Goal: Task Accomplishment & Management: Manage account settings

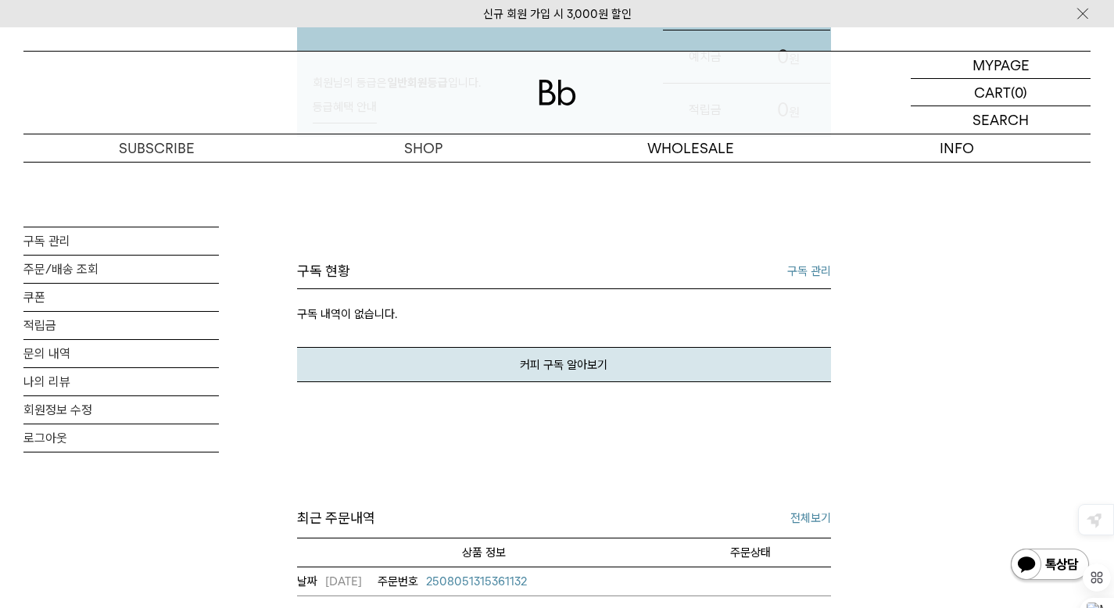
scroll to position [78, 0]
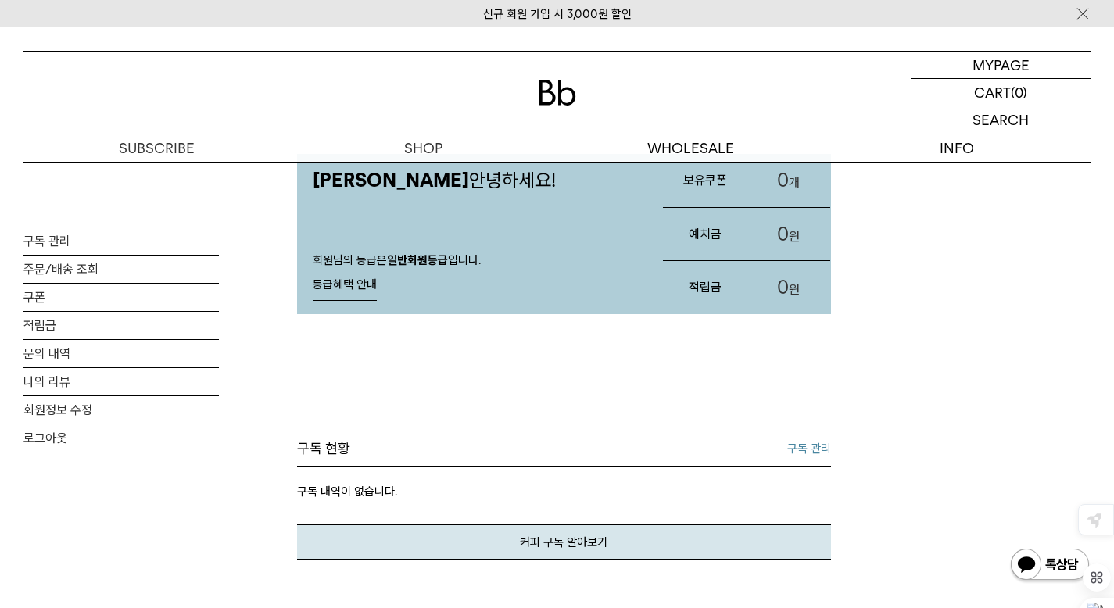
click at [492, 337] on div "이주영님 안녕하세요! 회원님의 등급은 일반회원등급 입니다. 등급혜택 안내 등급혜택 안내 회원 등급 일반회원등급 추가 할인 0원이상 구매시 상품…" at bounding box center [564, 615] width 534 height 1062
click at [61, 240] on link "구독 관리" at bounding box center [121, 241] width 196 height 27
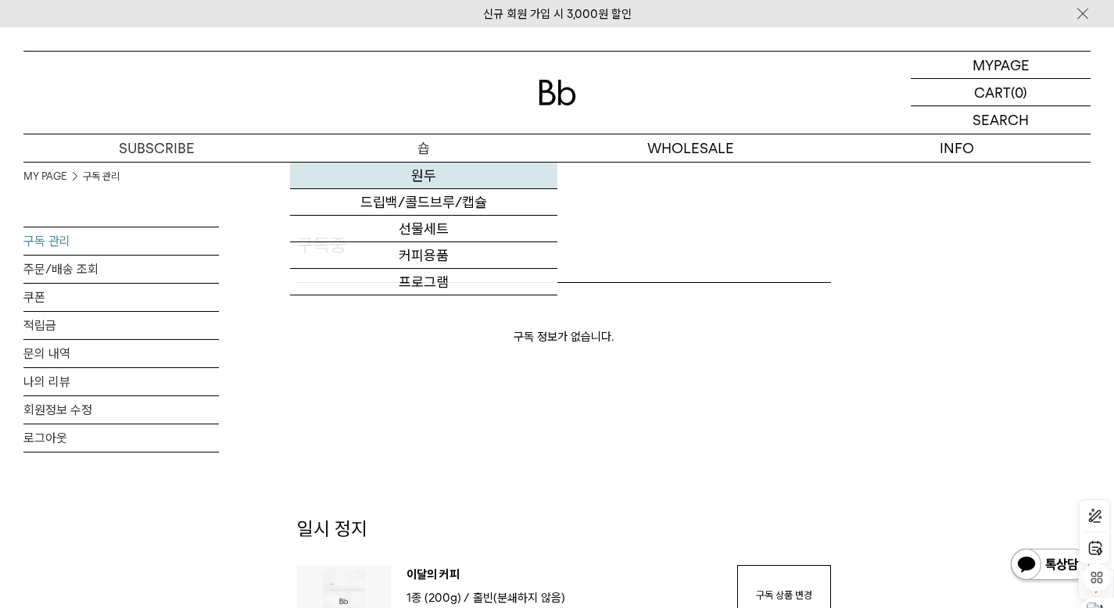
click at [428, 171] on link "원두" at bounding box center [423, 176] width 267 height 27
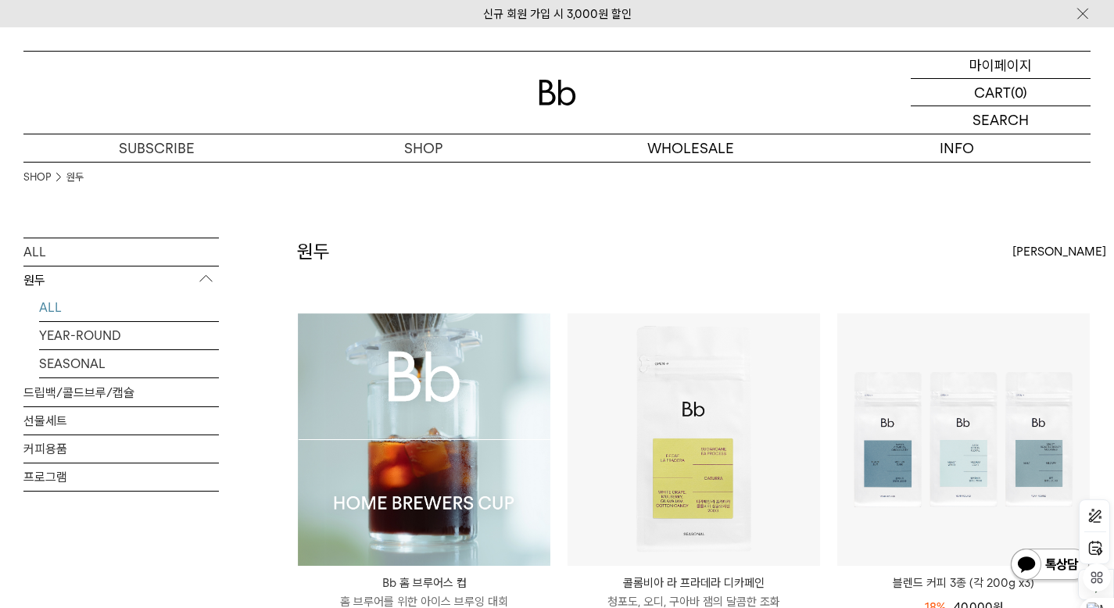
click at [996, 66] on p "마이페이지" at bounding box center [1001, 65] width 63 height 27
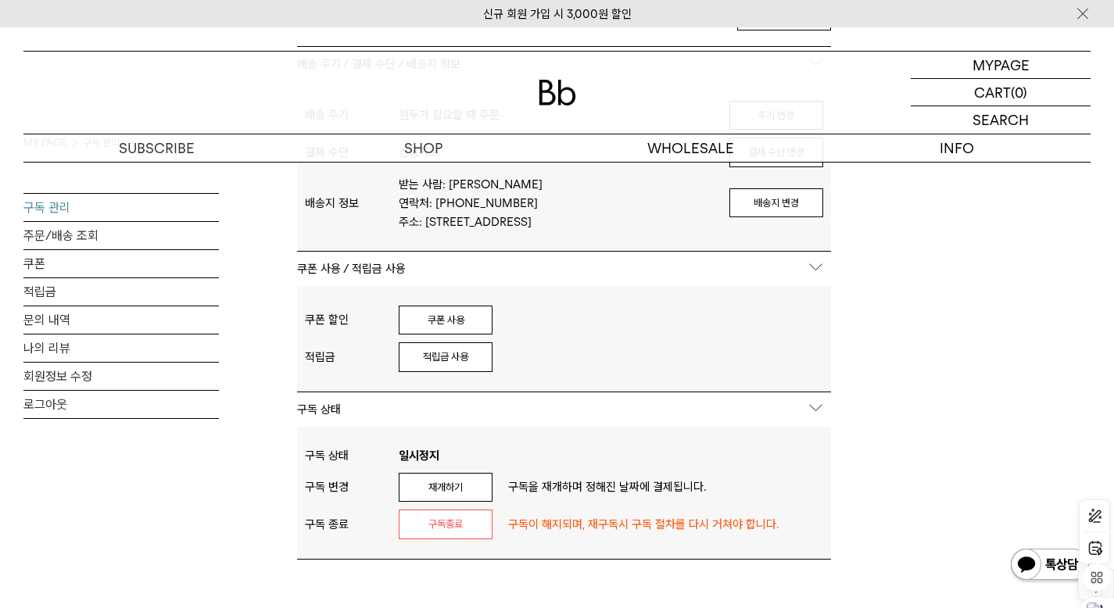
scroll to position [704, 0]
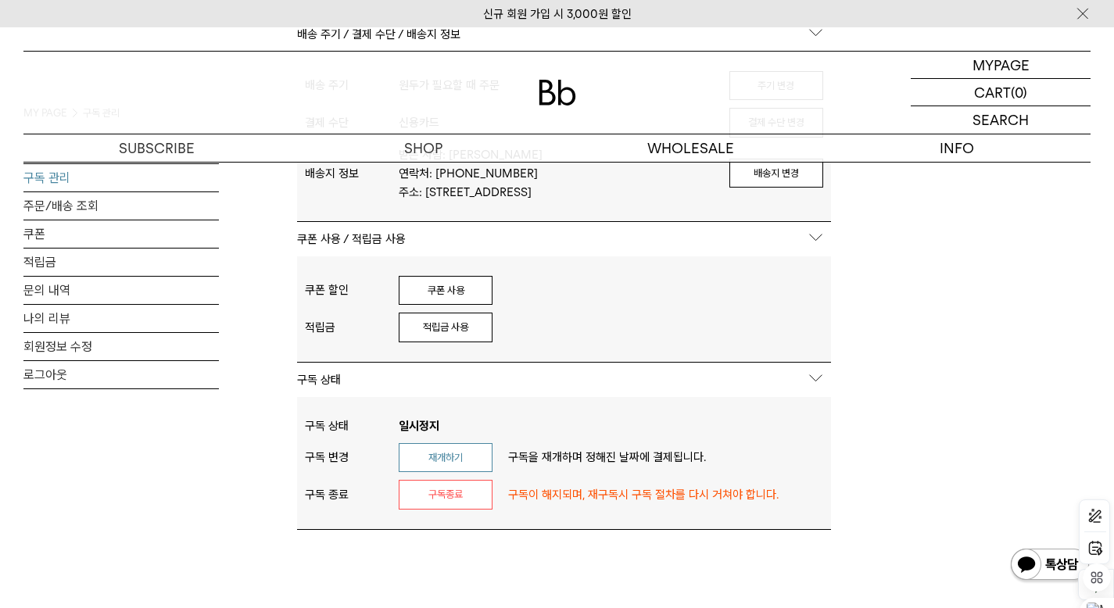
click at [439, 456] on button "재개하기" at bounding box center [446, 458] width 94 height 30
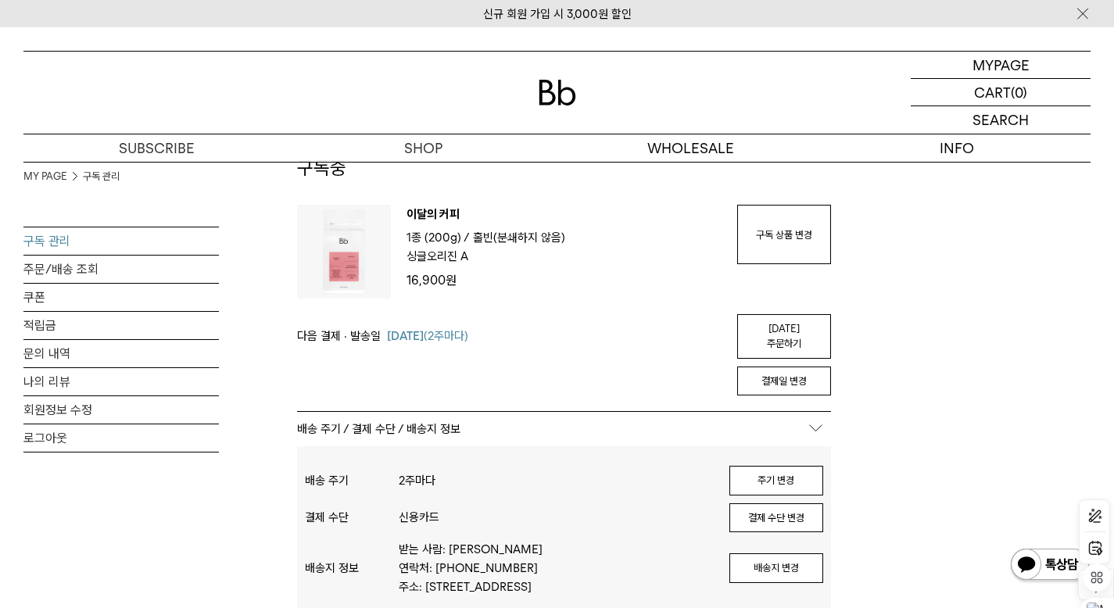
scroll to position [78, 0]
click at [770, 327] on link "[DATE] 주문하기" at bounding box center [784, 336] width 94 height 45
click at [788, 331] on link "오늘 주문하기" at bounding box center [784, 336] width 94 height 45
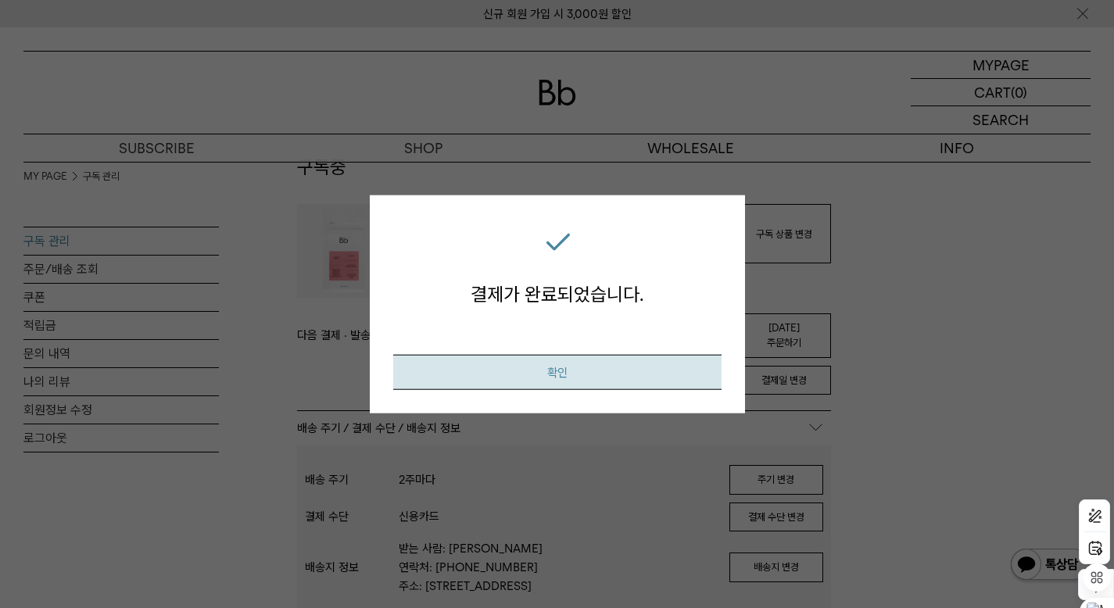
click at [572, 370] on button "확인" at bounding box center [557, 371] width 328 height 35
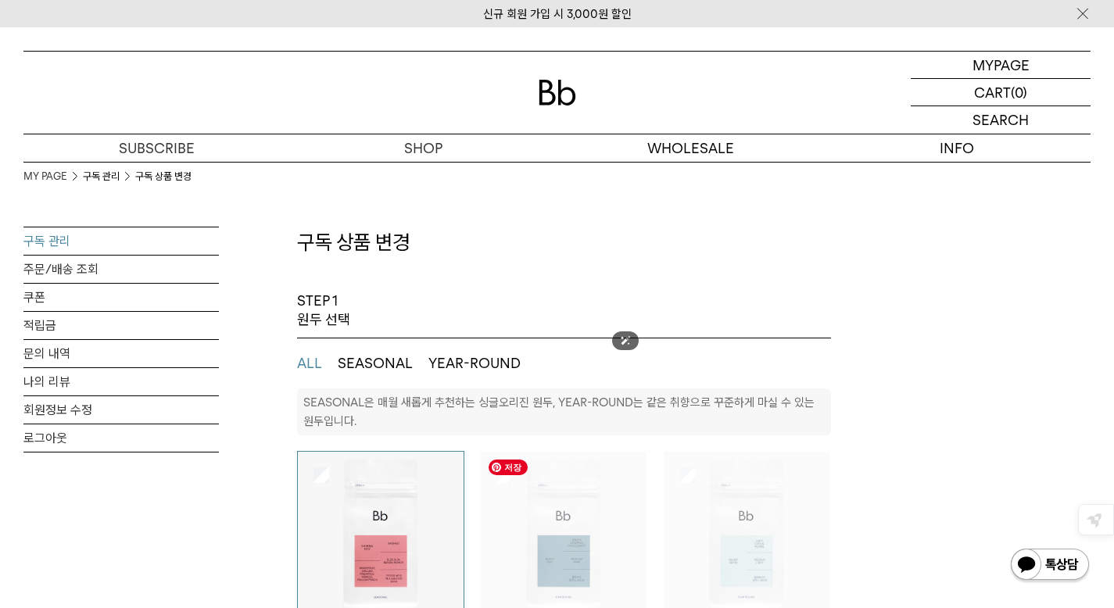
select select "**"
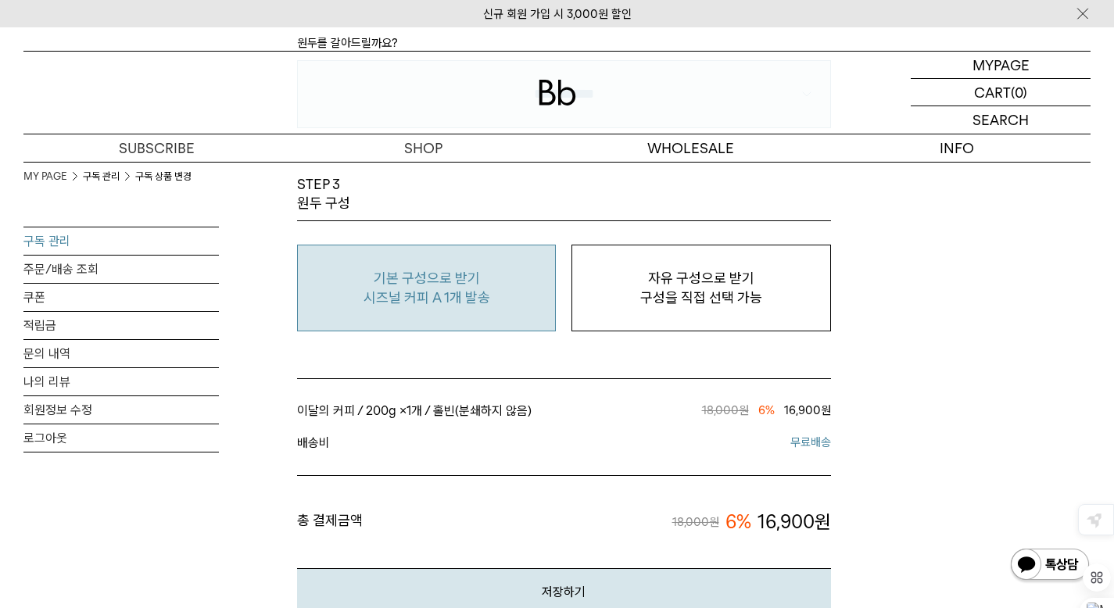
scroll to position [1329, 0]
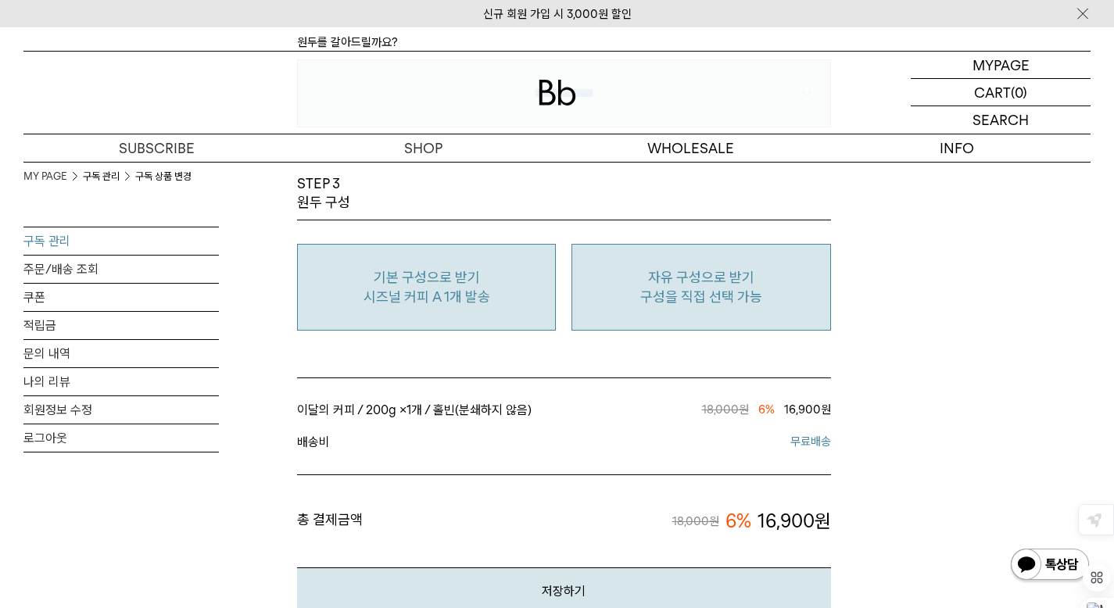
click at [721, 283] on p "자유 구성으로 받기" at bounding box center [701, 277] width 242 height 19
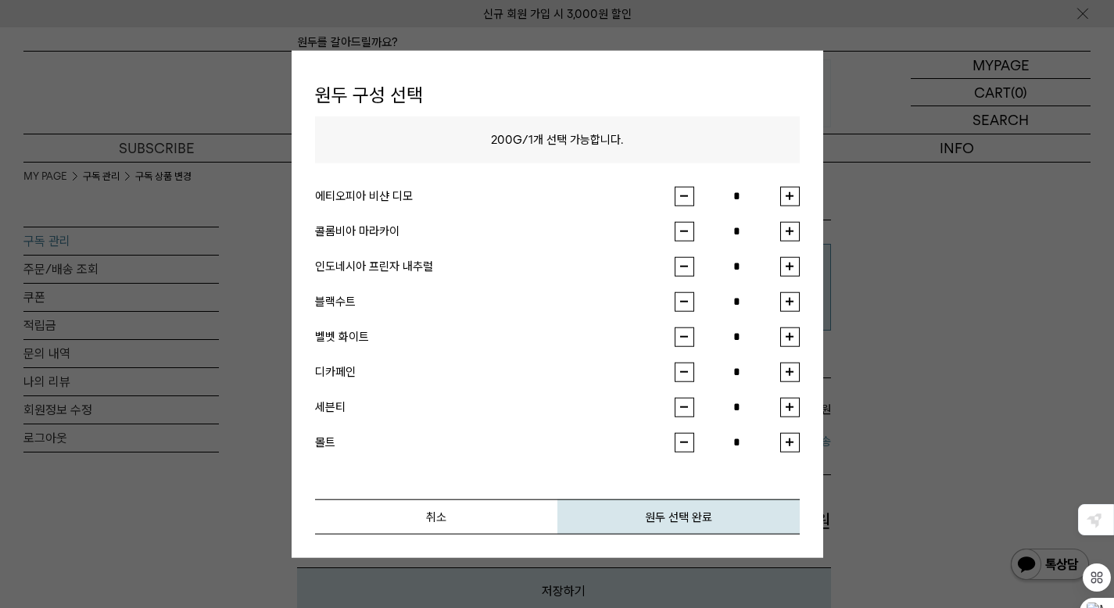
click at [789, 231] on button "button" at bounding box center [790, 231] width 20 height 20
drag, startPoint x: 687, startPoint y: 519, endPoint x: 528, endPoint y: 547, distance: 161.2
click at [528, 547] on div "원두 구성 선택 200G / 1 개 선택 가능합니다. 에티오피아 비샨 디모 * 콜롬비아 마라카이 * 인도네시아 프린자 내추럴 * 블랙수트 * …" at bounding box center [558, 305] width 532 height 508
click at [469, 524] on button "취소" at bounding box center [436, 516] width 242 height 35
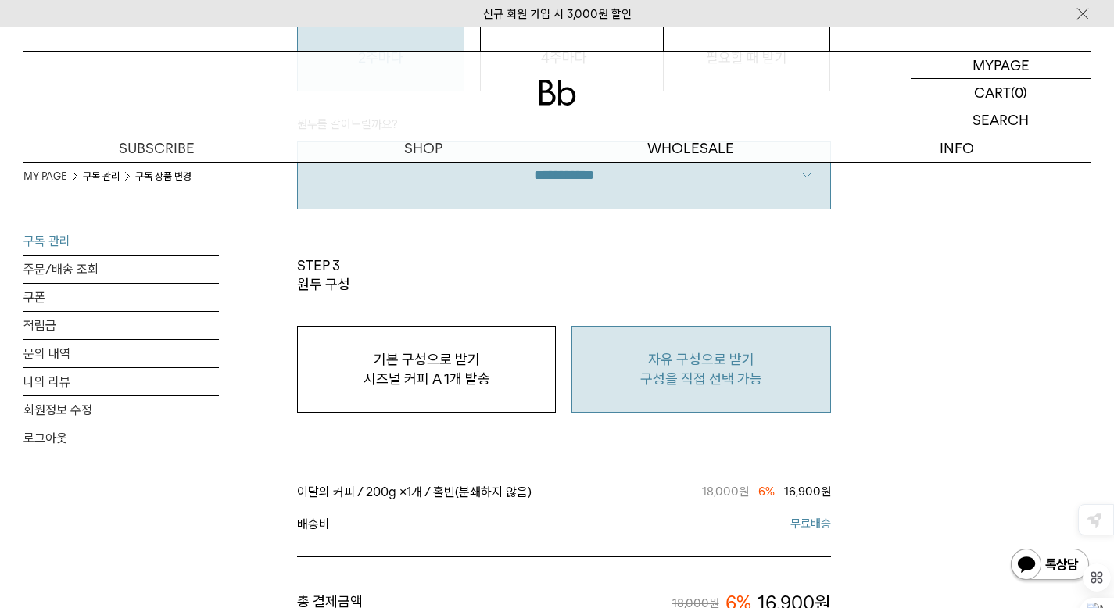
scroll to position [1244, 0]
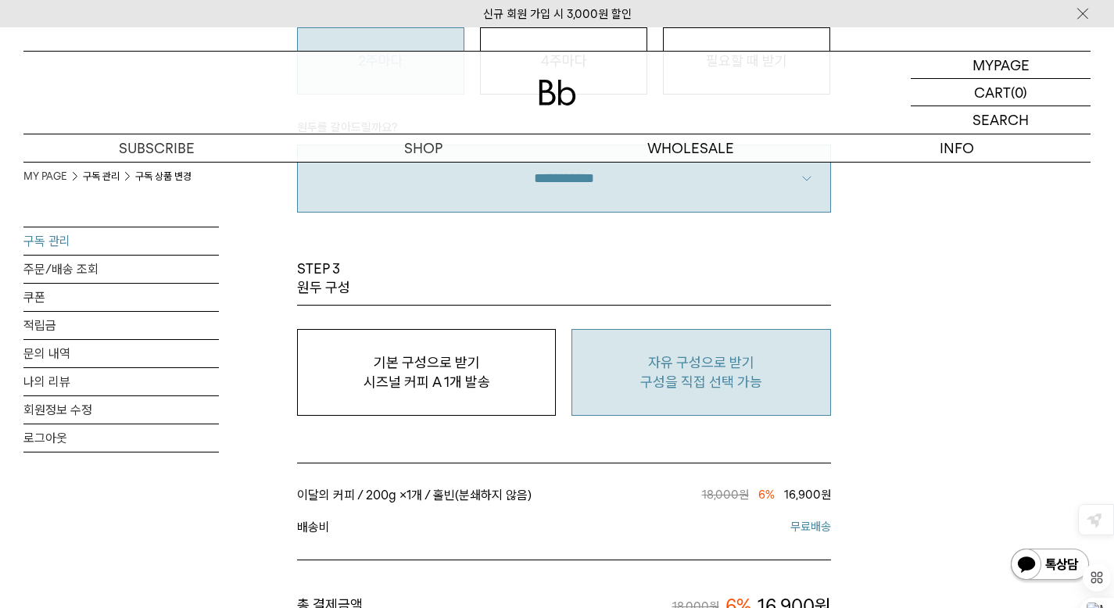
click at [740, 362] on p "자유 구성으로 받기" at bounding box center [701, 362] width 242 height 19
type input "*"
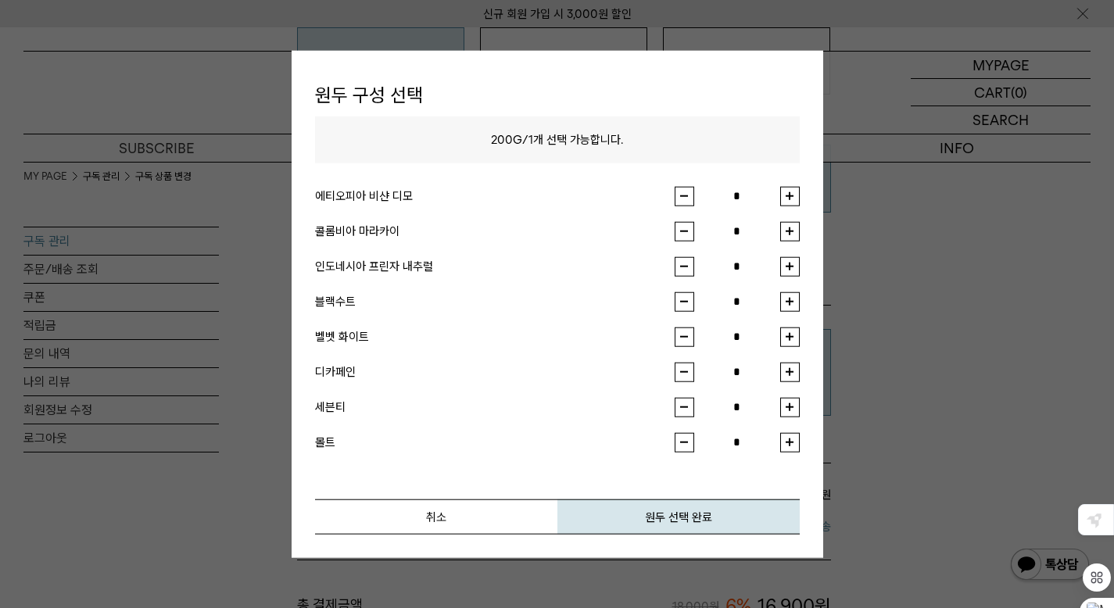
click at [787, 198] on button "button" at bounding box center [790, 196] width 20 height 20
type input "*"
click at [681, 518] on button "원두 선택 완료" at bounding box center [679, 516] width 242 height 35
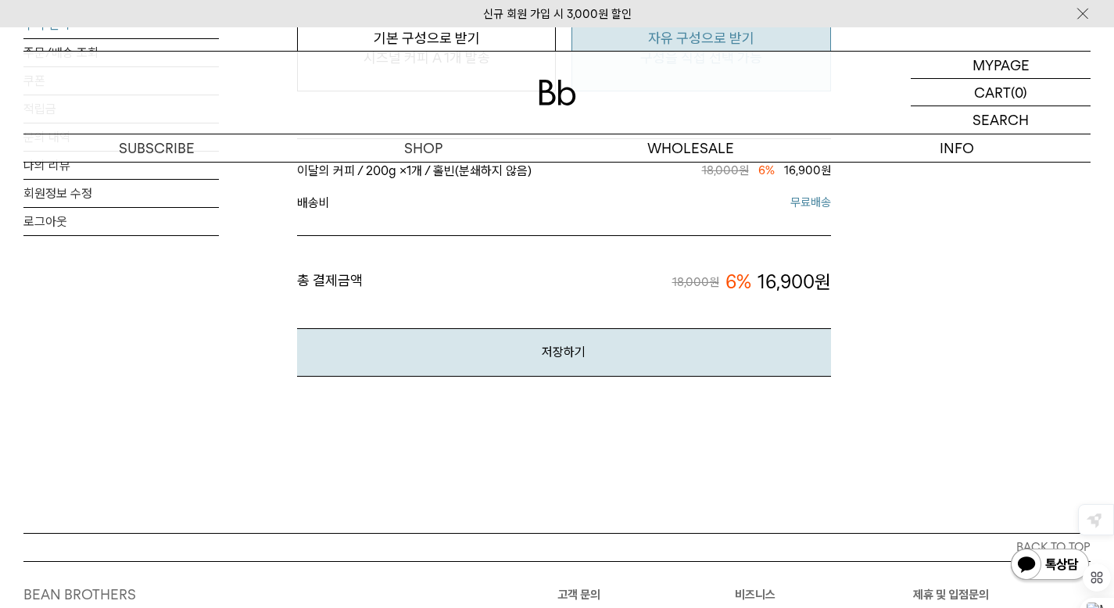
scroll to position [1635, 0]
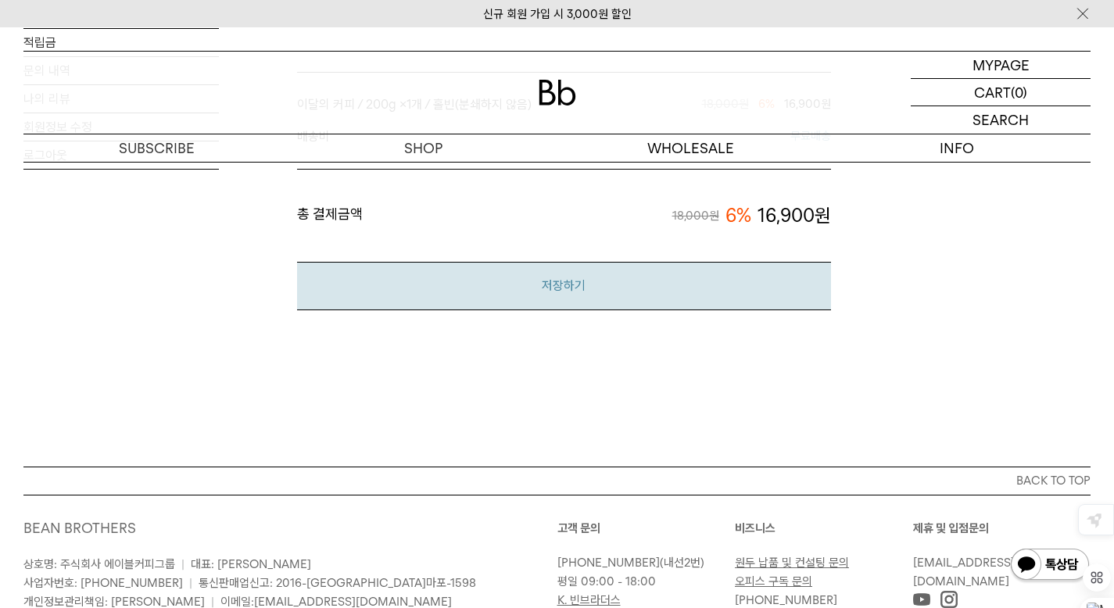
click at [548, 273] on button "저장하기" at bounding box center [564, 286] width 534 height 48
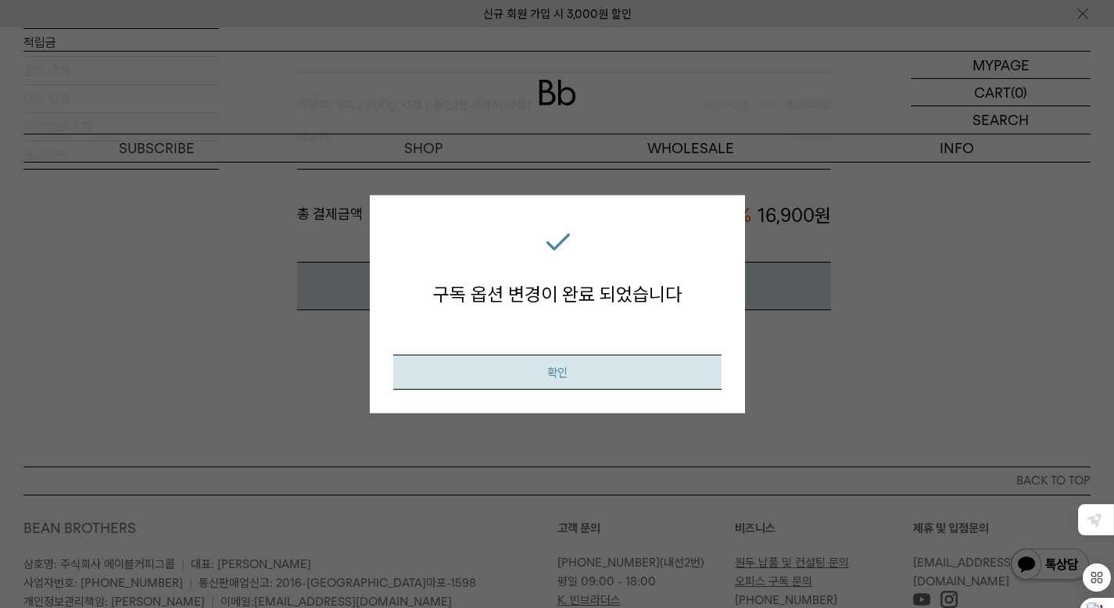
click at [590, 375] on button "확인" at bounding box center [557, 371] width 328 height 35
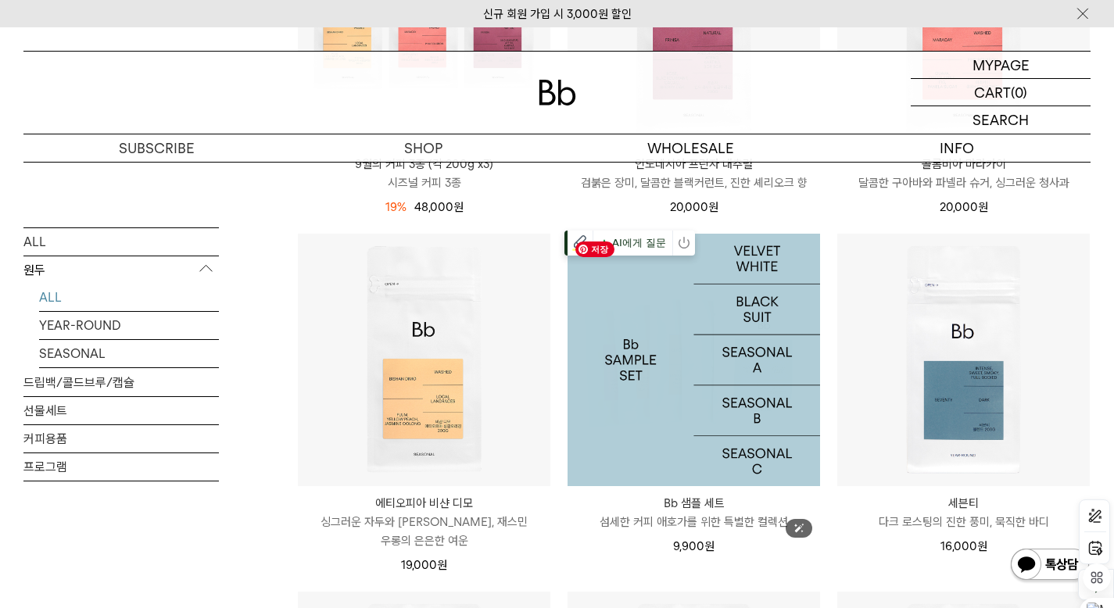
scroll to position [782, 0]
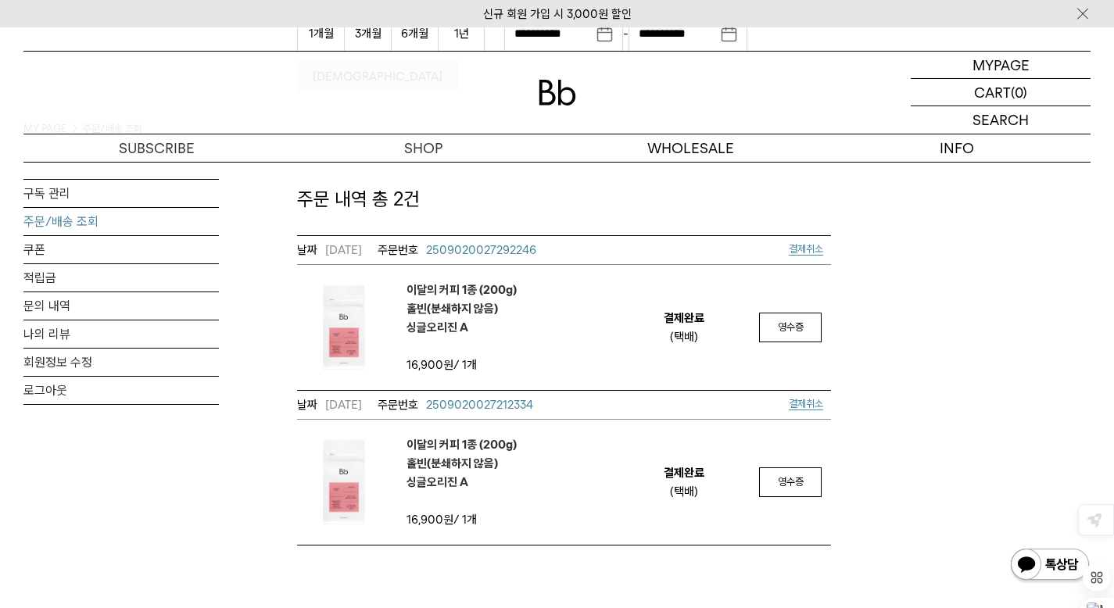
scroll to position [235, 0]
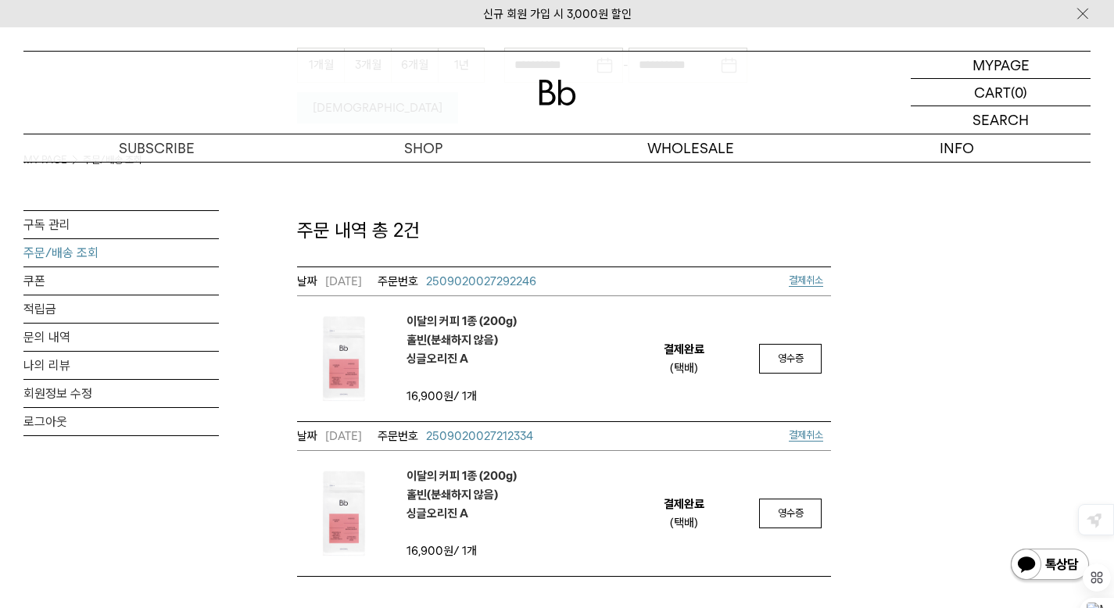
click at [809, 429] on span "결제취소" at bounding box center [806, 435] width 34 height 12
